Goal: Check status: Check status

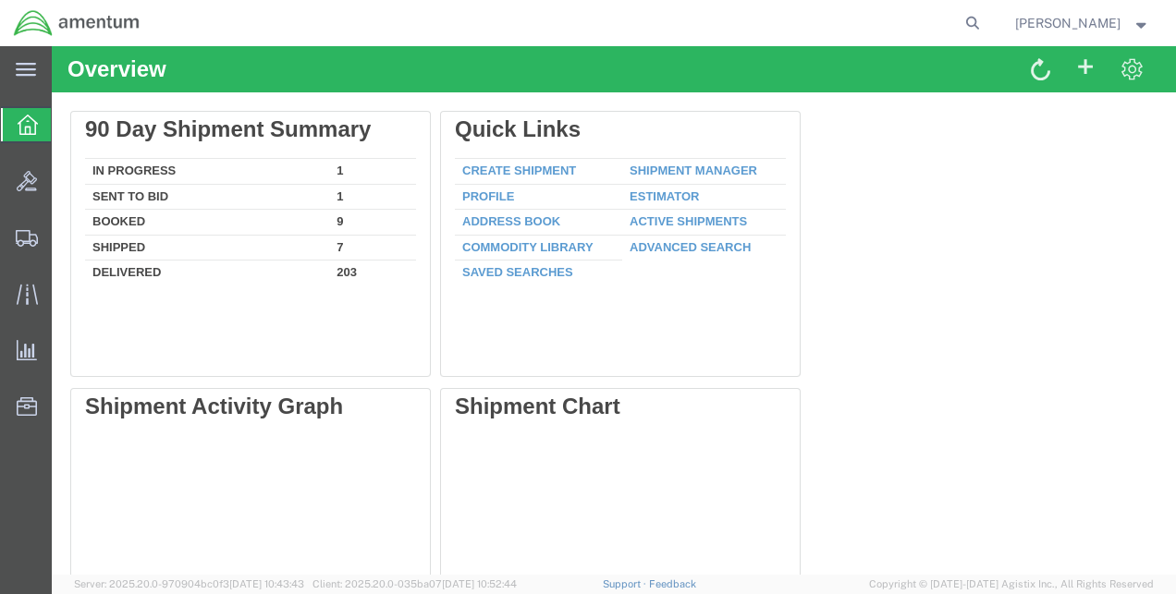
drag, startPoint x: 965, startPoint y: 15, endPoint x: 967, endPoint y: 26, distance: 11.2
click at [967, 26] on agx-global-search at bounding box center [693, 23] width 592 height 46
click at [985, 27] on icon at bounding box center [972, 23] width 26 height 26
click at [866, 27] on input "search" at bounding box center [678, 23] width 562 height 44
type input "56964756"
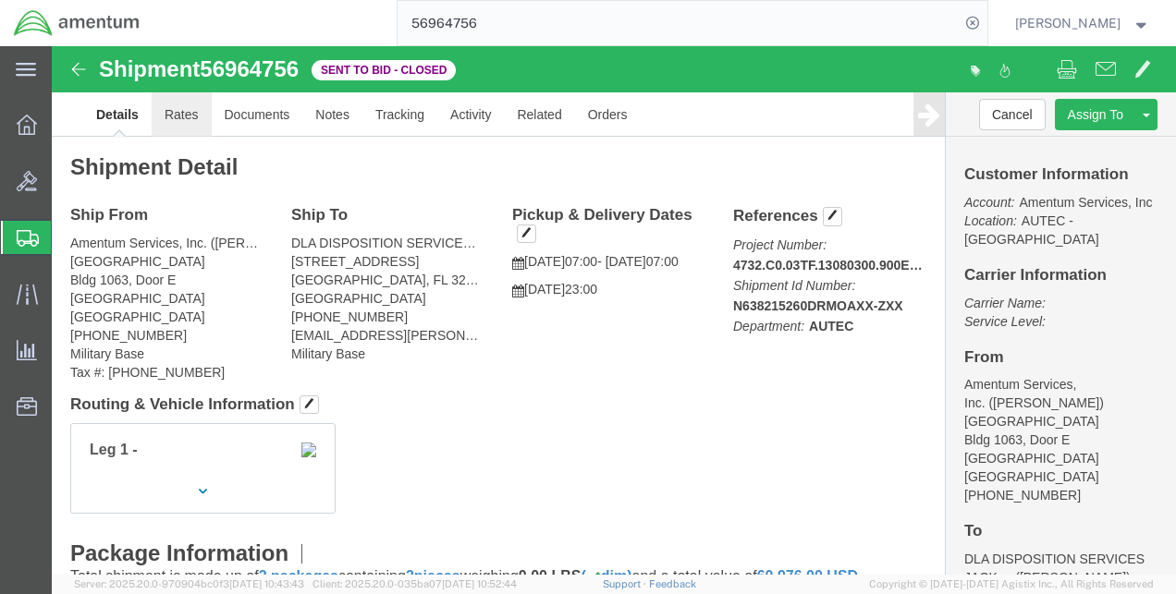
click link "Rates"
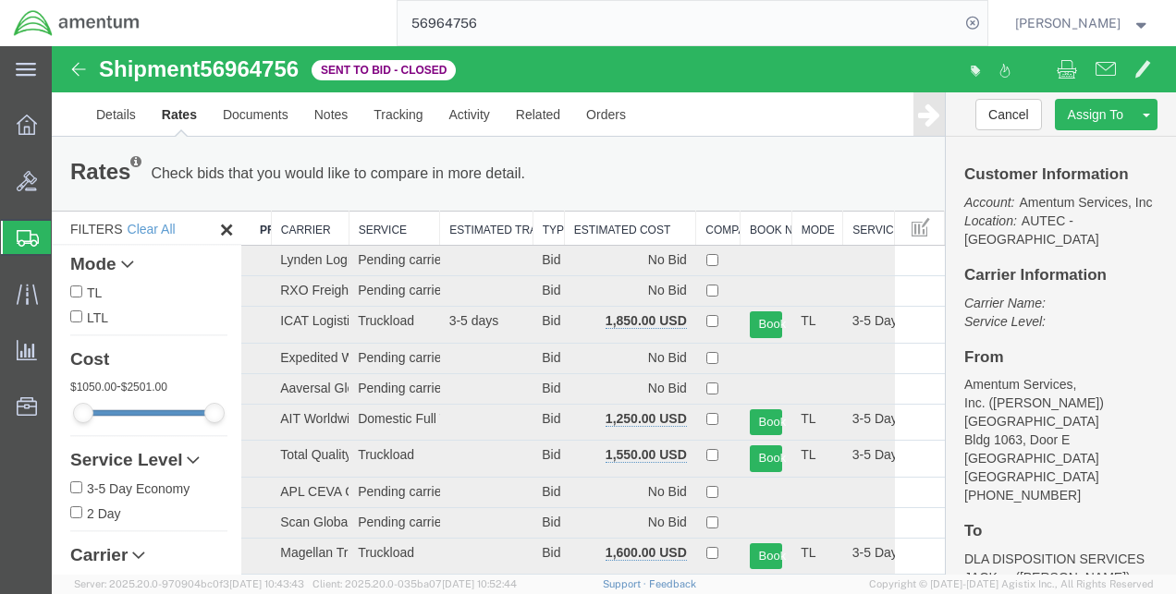
click at [646, 231] on th "Estimated Cost" at bounding box center [629, 229] width 131 height 34
